Goal: Find specific page/section: Locate item on page

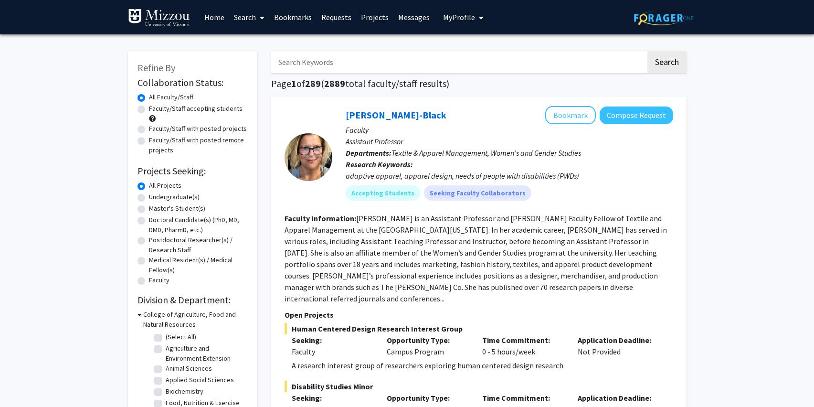
click at [286, 20] on link "Bookmarks" at bounding box center [292, 16] width 47 height 33
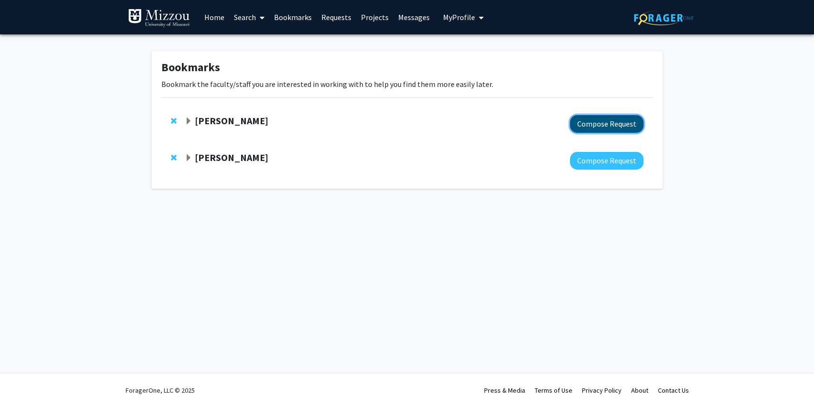
click at [582, 118] on button "Compose Request" at bounding box center [606, 124] width 73 height 18
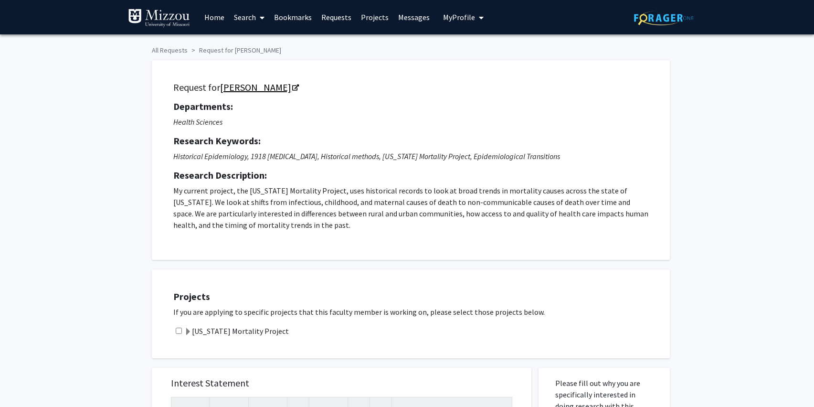
click at [259, 88] on link "[PERSON_NAME]" at bounding box center [259, 87] width 78 height 12
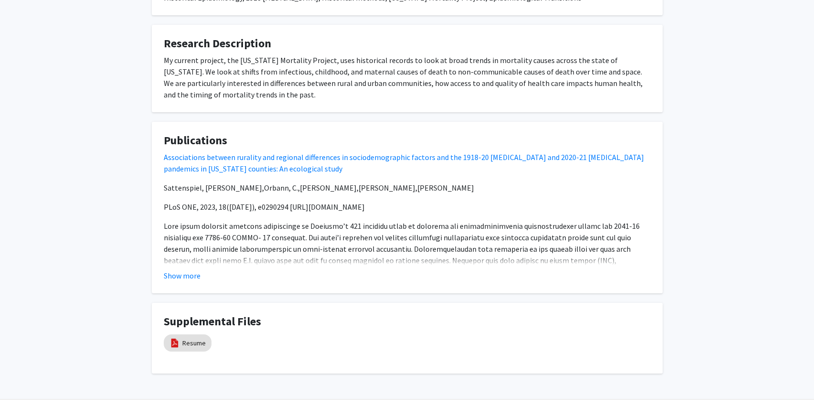
scroll to position [519, 0]
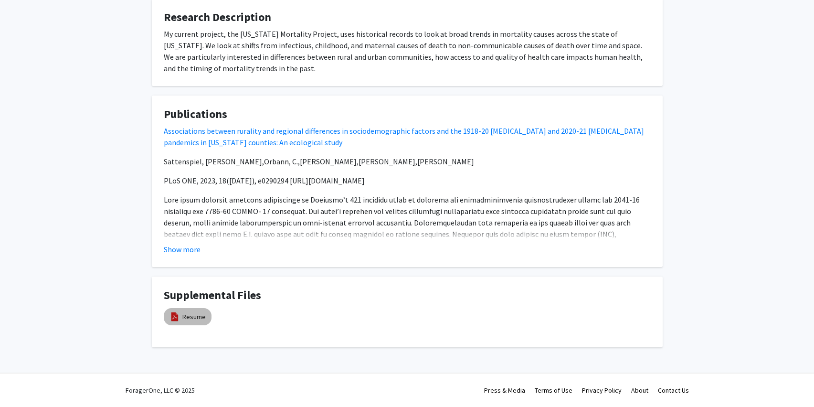
click at [180, 320] on mat-chip "Resume" at bounding box center [188, 316] width 48 height 17
click at [262, 306] on div "Resume" at bounding box center [235, 316] width 143 height 22
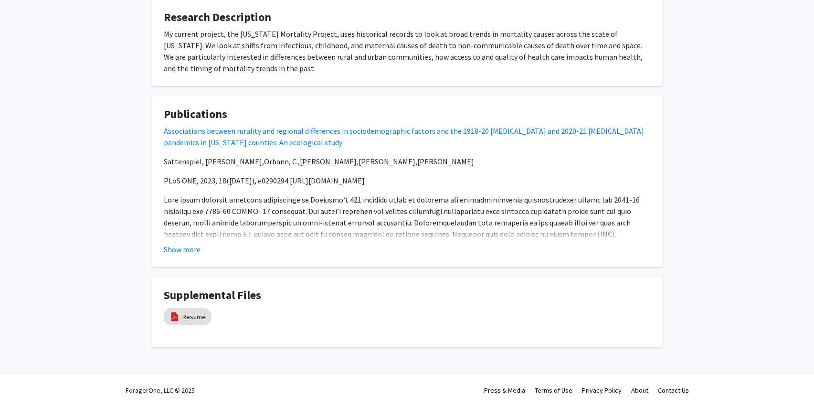
click at [254, 266] on fg-card "Publications Associations between rurality and regional differences in sociodem…" at bounding box center [407, 180] width 511 height 171
click at [253, 266] on fg-card "Publications Associations between rurality and regional differences in sociodem…" at bounding box center [407, 180] width 511 height 171
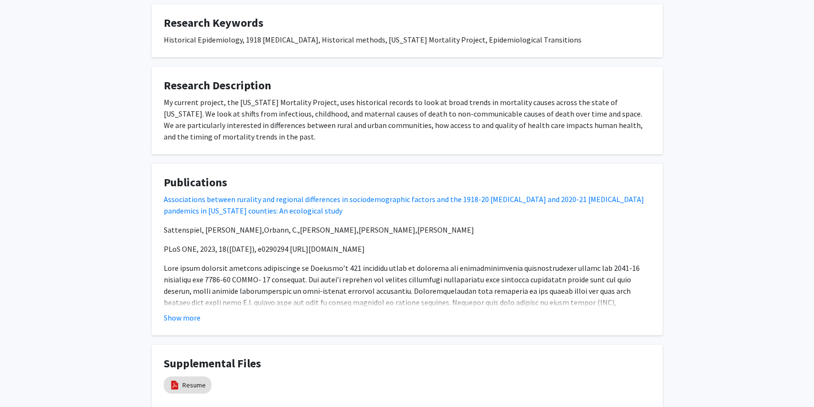
scroll to position [450, 0]
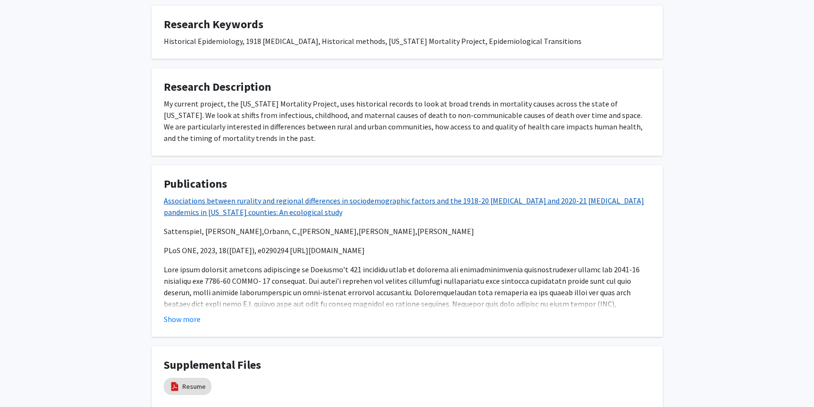
click at [227, 199] on link "Associations between rurality and regional differences in sociodemographic fact…" at bounding box center [404, 206] width 480 height 21
